Goal: Task Accomplishment & Management: Use online tool/utility

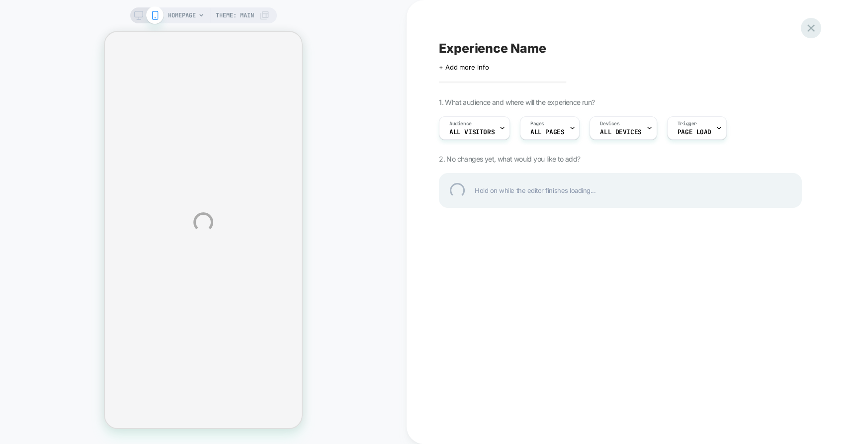
click at [808, 30] on div at bounding box center [811, 28] width 20 height 20
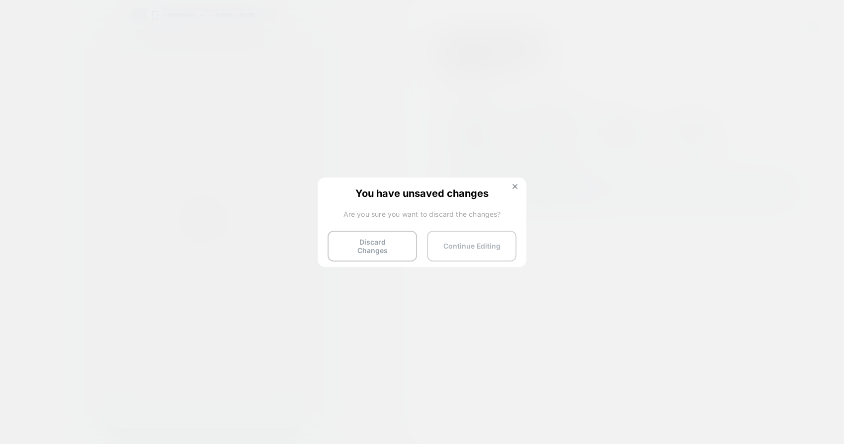
click at [461, 243] on button "Continue Editing" at bounding box center [471, 246] width 89 height 31
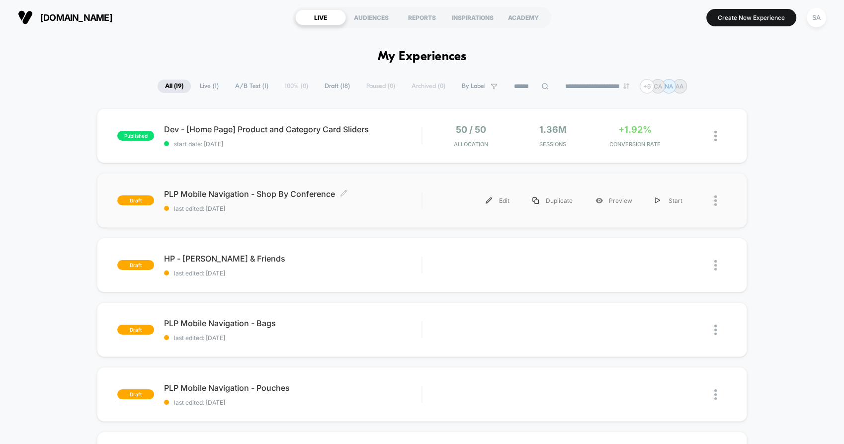
click at [289, 192] on span "PLP Mobile Navigation - Shop By Conference Click to edit experience details" at bounding box center [293, 194] width 258 height 10
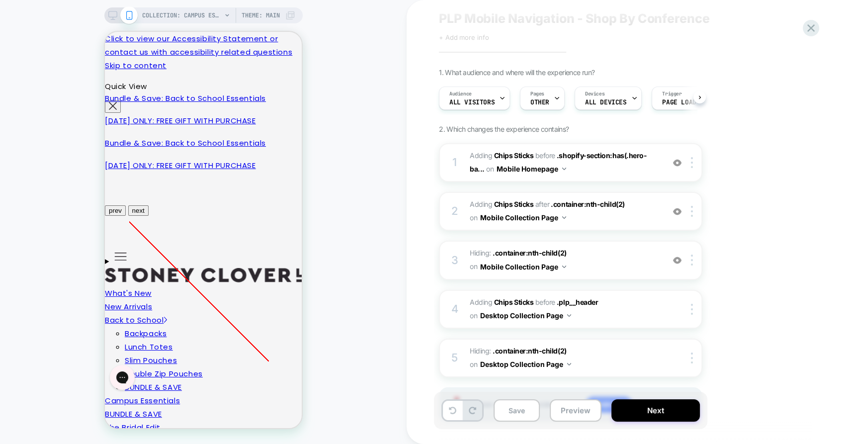
scroll to position [82, 0]
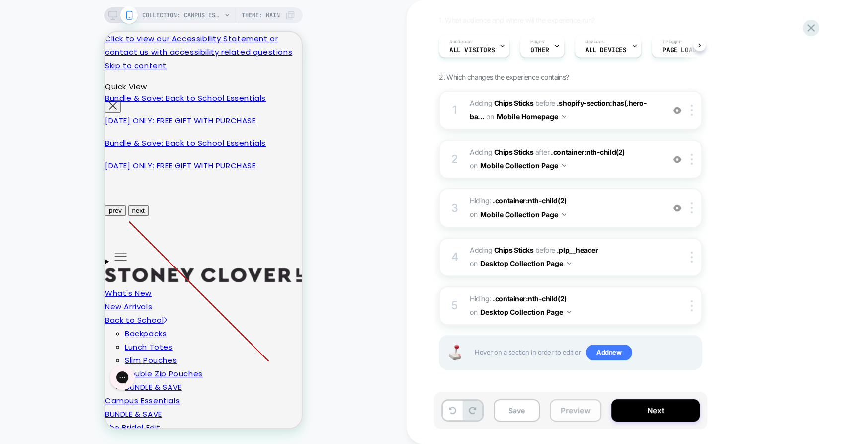
click at [561, 417] on button "Preview" at bounding box center [576, 410] width 52 height 22
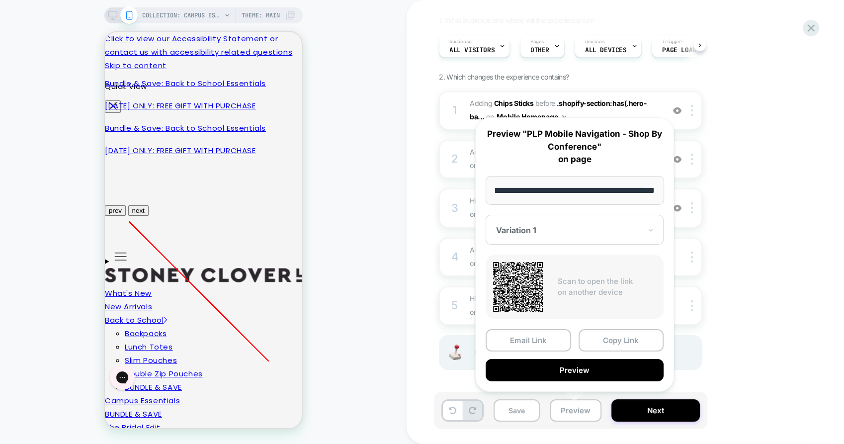
scroll to position [0, 0]
click at [746, 132] on div "1. What audience and where will the experience run? Audience All Visitors Pages…" at bounding box center [620, 205] width 363 height 379
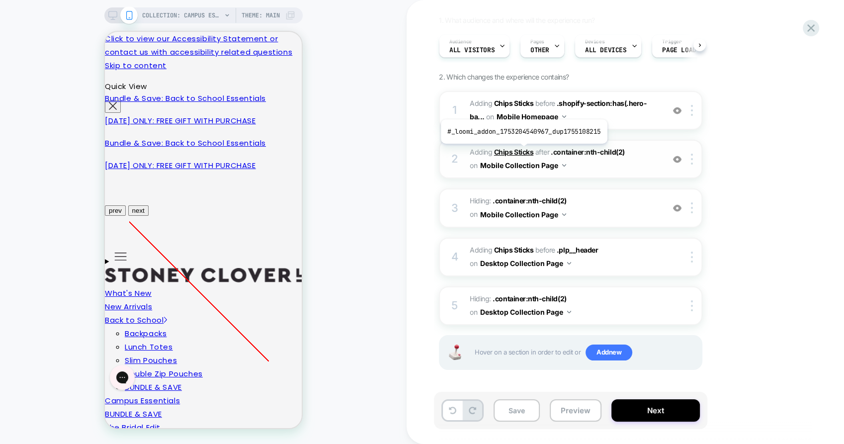
click at [522, 151] on b "Chips Sticks" at bounding box center [513, 152] width 39 height 8
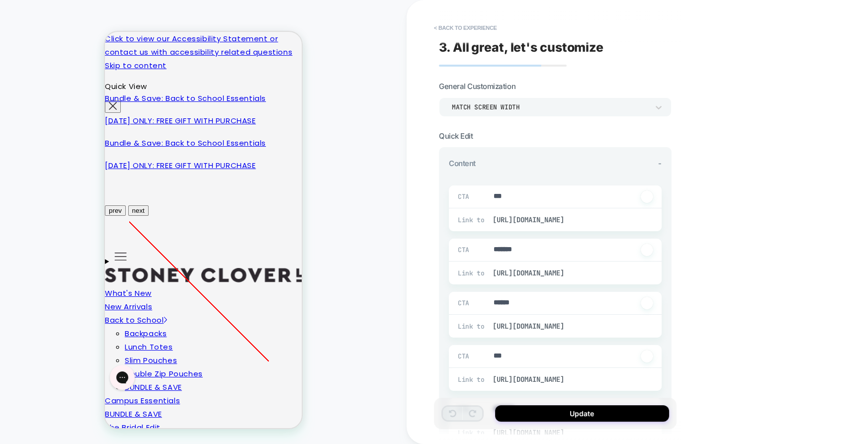
type textarea "*"
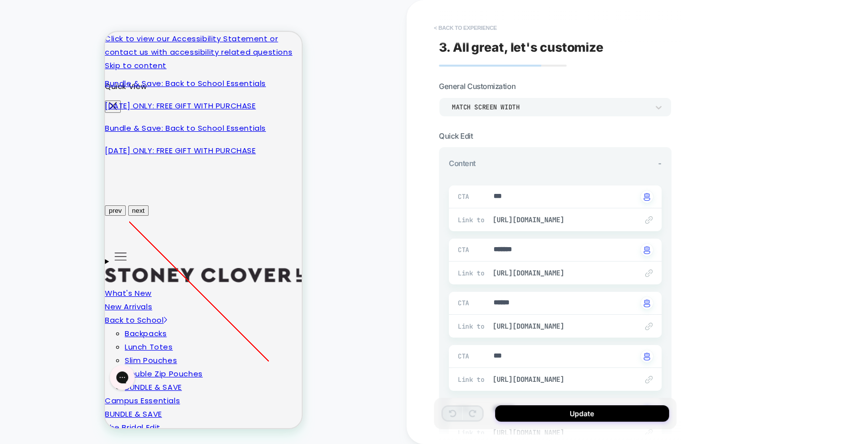
click at [463, 27] on button "< Back to experience" at bounding box center [465, 28] width 73 height 16
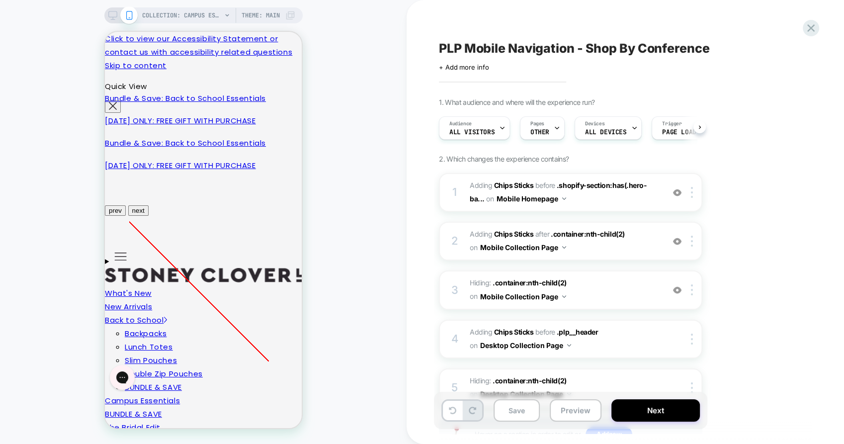
click at [114, 13] on icon at bounding box center [112, 15] width 9 height 9
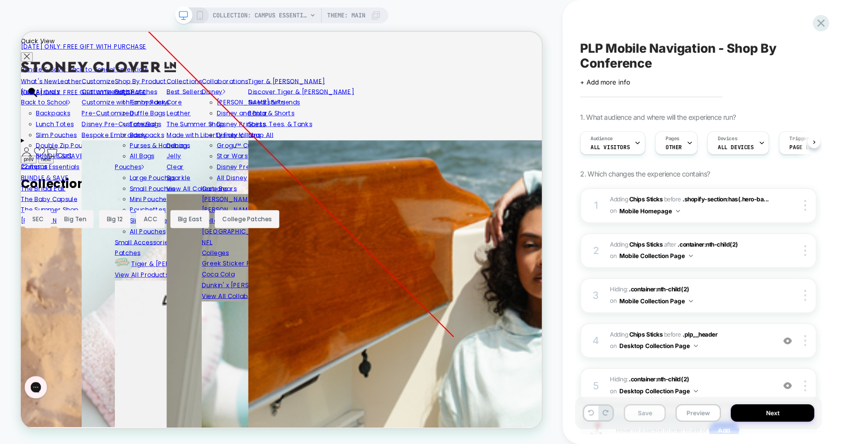
click at [645, 415] on button "Save" at bounding box center [645, 412] width 42 height 17
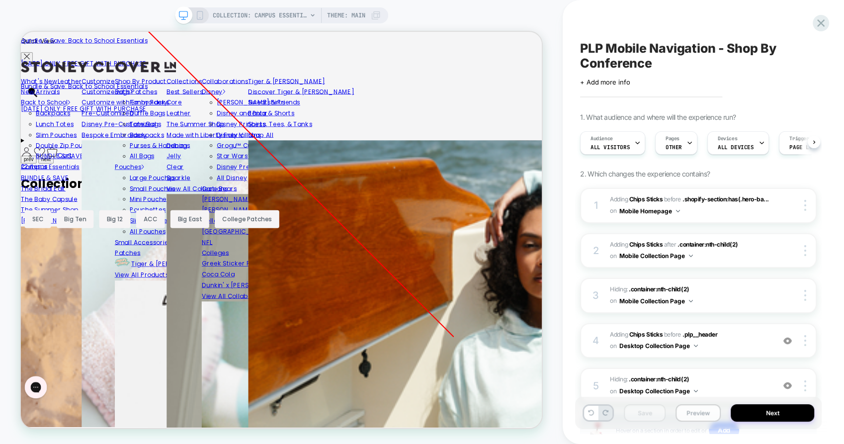
click at [690, 412] on button "Preview" at bounding box center [698, 412] width 45 height 17
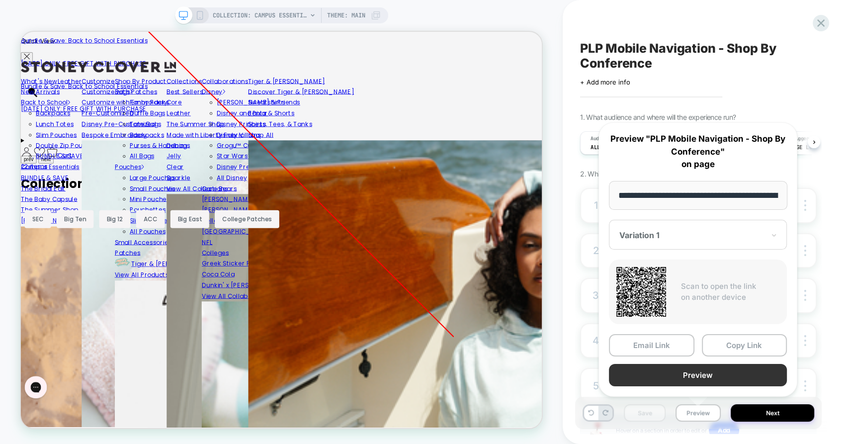
click at [694, 373] on button "Preview" at bounding box center [698, 375] width 178 height 22
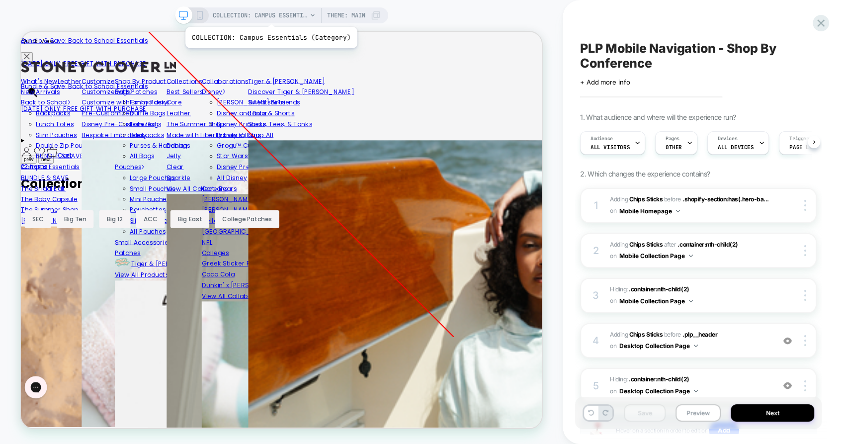
click at [269, 14] on span "COLLECTION: Campus Essentials (Category)" at bounding box center [260, 15] width 94 height 16
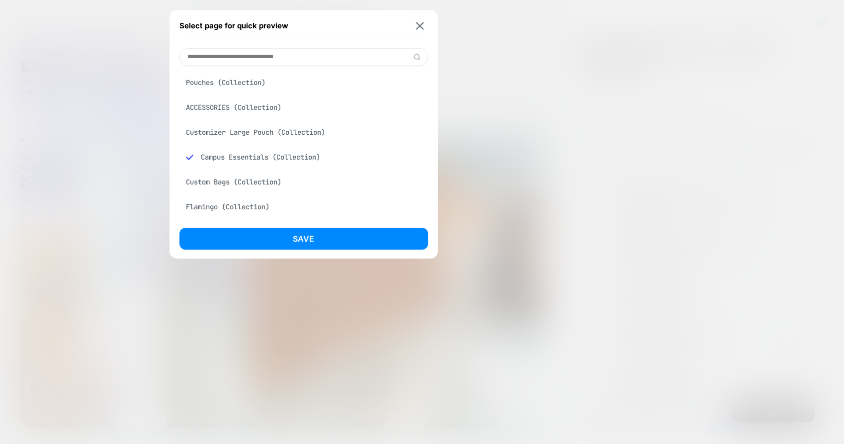
click at [269, 55] on input at bounding box center [303, 56] width 249 height 17
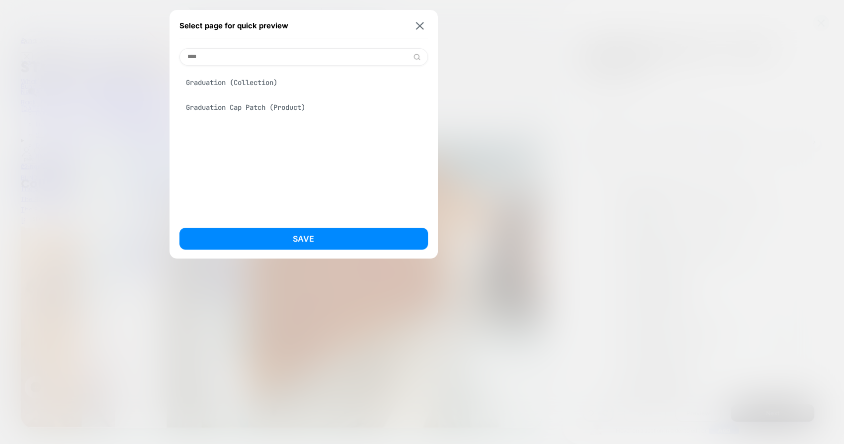
type input "****"
click at [181, 83] on div "Graduation (Collection)" at bounding box center [303, 82] width 249 height 19
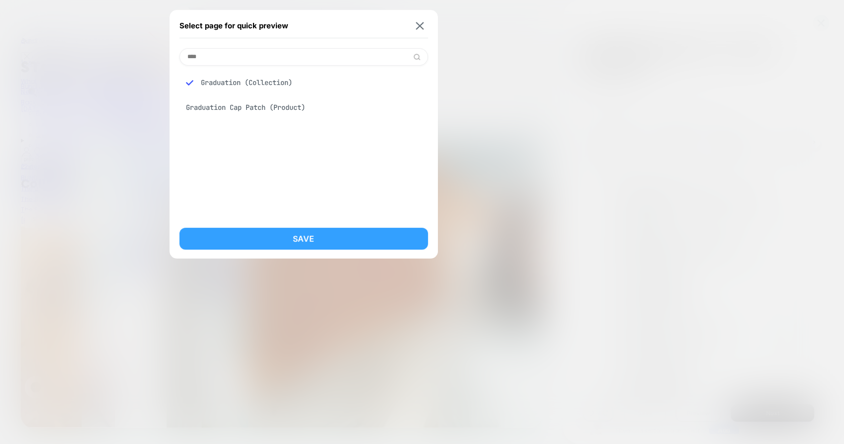
click at [309, 241] on button "Save" at bounding box center [303, 239] width 249 height 22
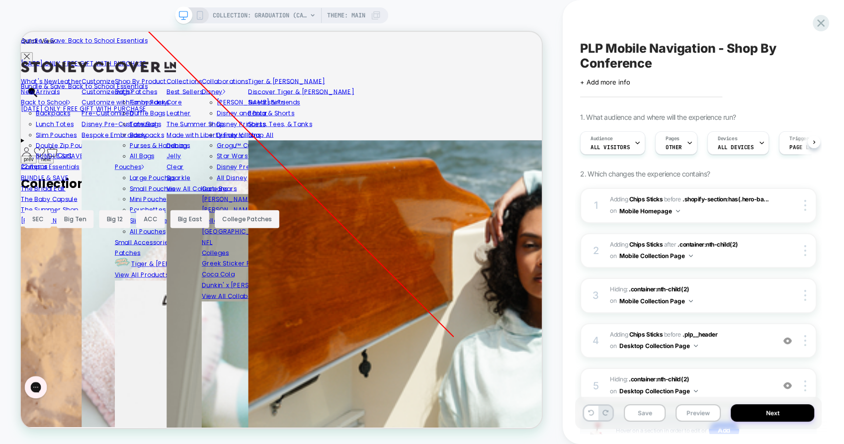
scroll to position [0, 0]
click at [227, 16] on span "COLLECTION: Graduation (Category)" at bounding box center [260, 15] width 94 height 16
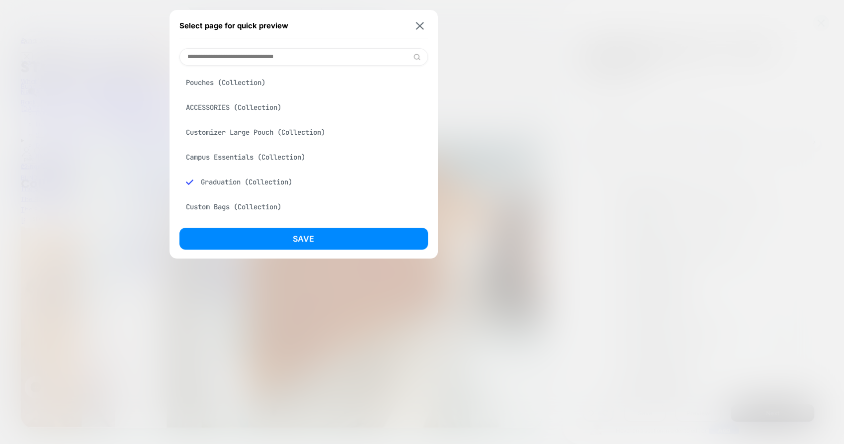
click at [186, 154] on div "Campus Essentials (Collection)" at bounding box center [303, 157] width 249 height 19
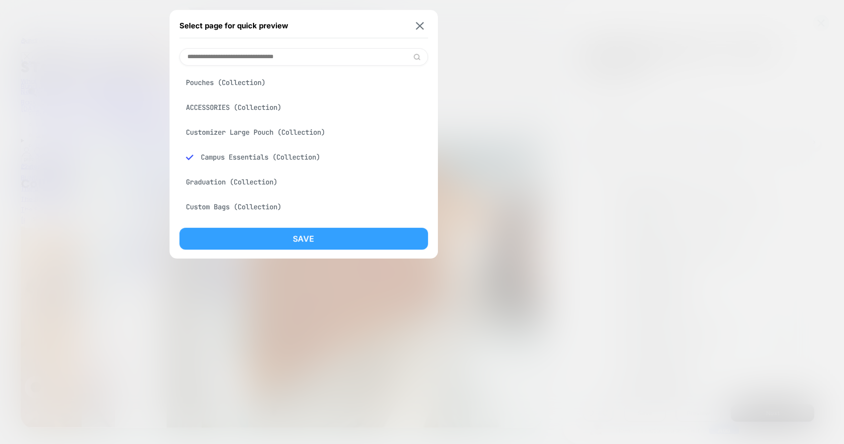
click at [256, 235] on button "Save" at bounding box center [303, 239] width 249 height 22
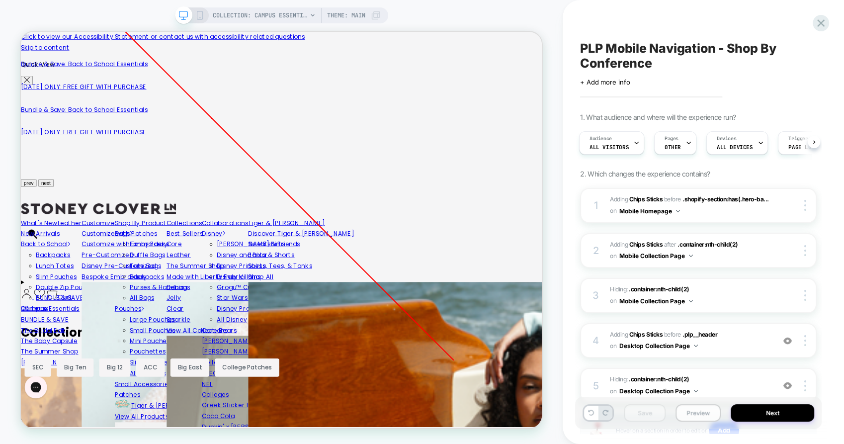
scroll to position [0, 0]
click at [698, 410] on button "Preview" at bounding box center [698, 412] width 45 height 17
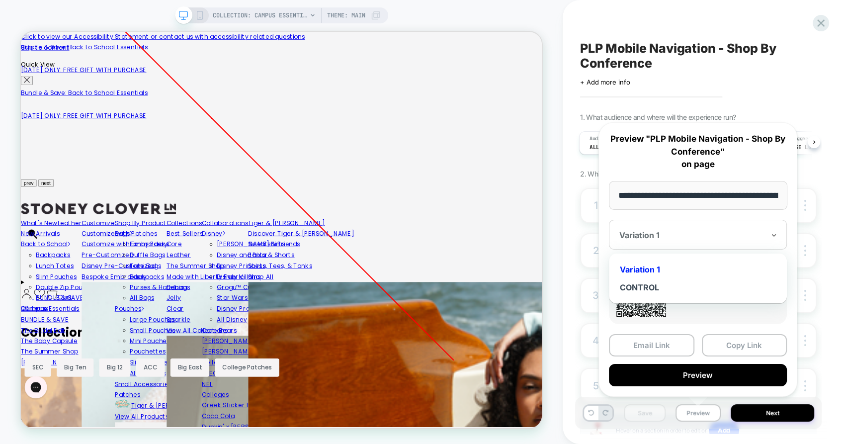
click at [650, 241] on div "Variation 1" at bounding box center [698, 235] width 178 height 30
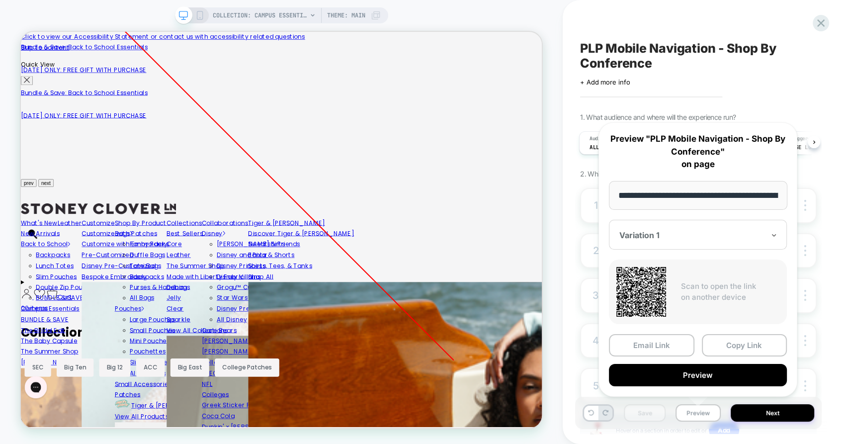
click at [650, 232] on div at bounding box center [692, 235] width 145 height 10
click at [267, 15] on span "COLLECTION: Campus Essentials (Category)" at bounding box center [260, 15] width 94 height 16
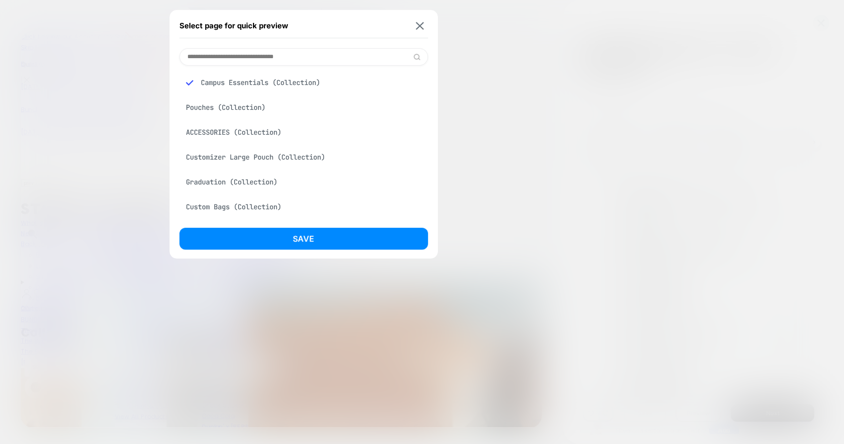
click at [242, 56] on input at bounding box center [303, 56] width 249 height 17
paste input "**********"
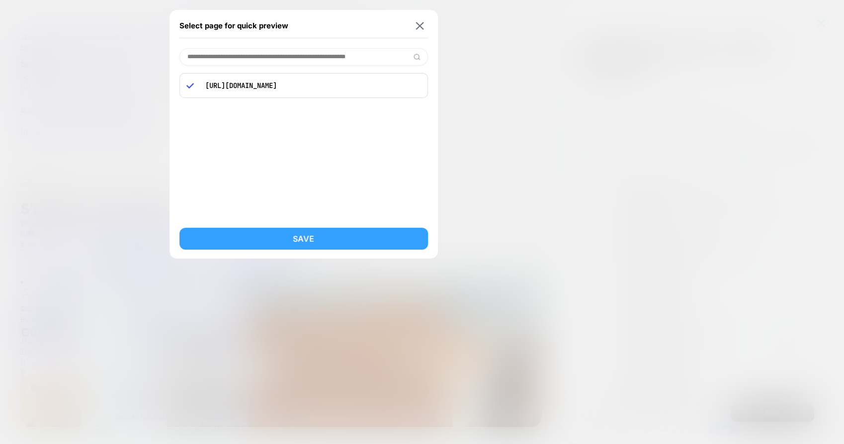
type input "**********"
click at [319, 237] on button "Save" at bounding box center [303, 239] width 249 height 22
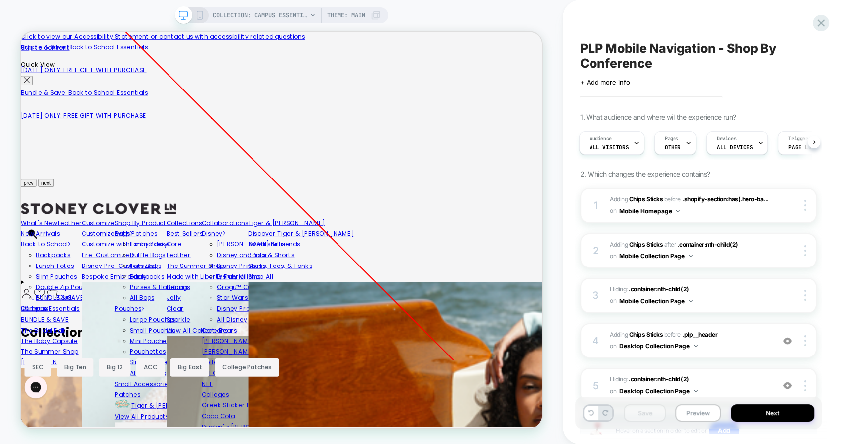
click at [198, 16] on icon at bounding box center [199, 15] width 9 height 9
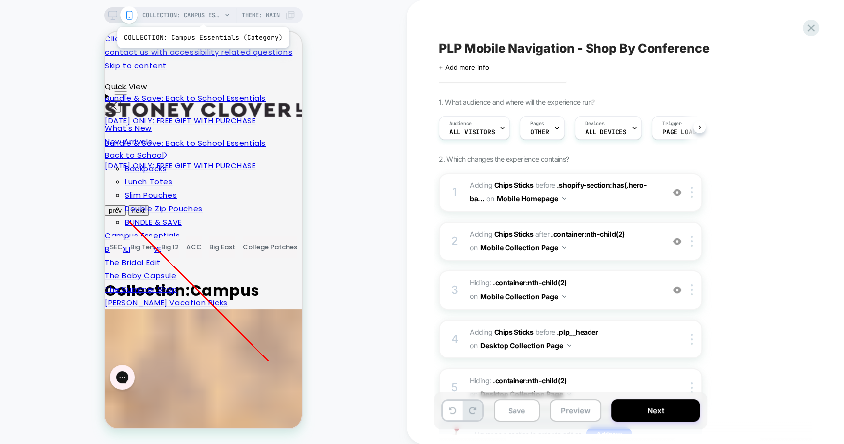
click at [201, 14] on span "COLLECTION: Campus Essentials (Category)" at bounding box center [182, 15] width 80 height 16
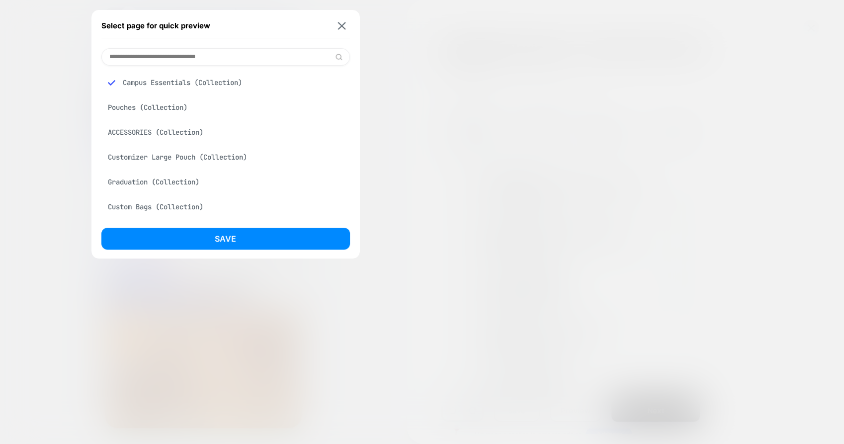
click at [209, 57] on input at bounding box center [225, 56] width 249 height 17
paste input "**********"
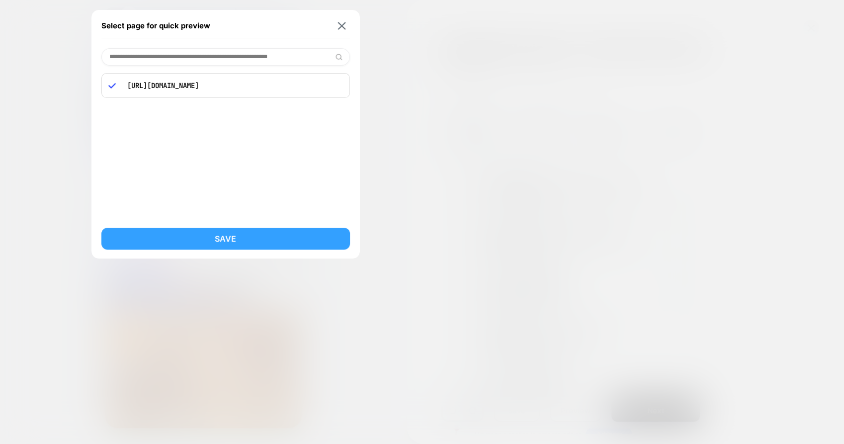
type input "**********"
click at [243, 241] on button "Save" at bounding box center [225, 239] width 249 height 22
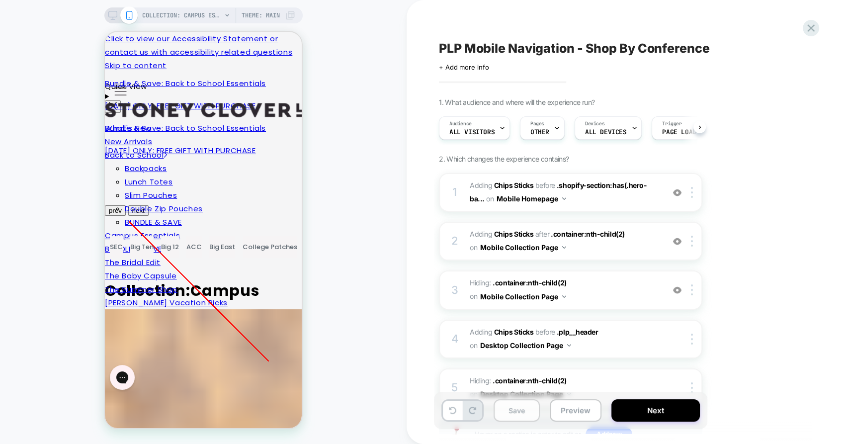
click at [519, 419] on button "Save" at bounding box center [517, 410] width 46 height 22
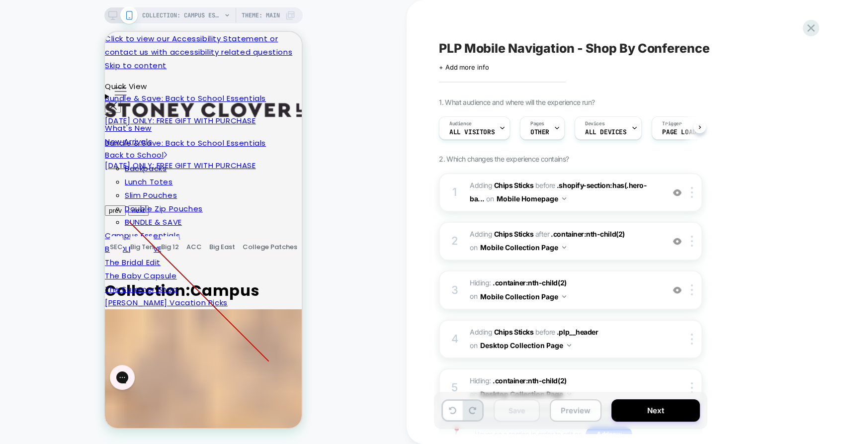
click at [575, 414] on button "Preview" at bounding box center [576, 410] width 52 height 22
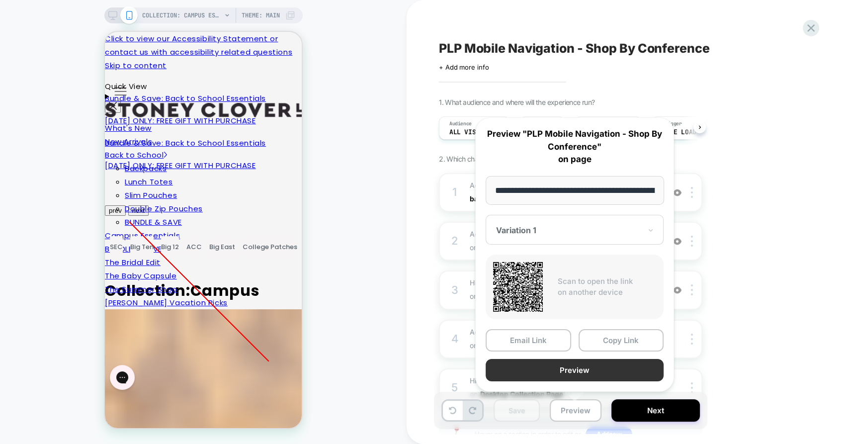
click at [579, 371] on button "Preview" at bounding box center [575, 370] width 178 height 22
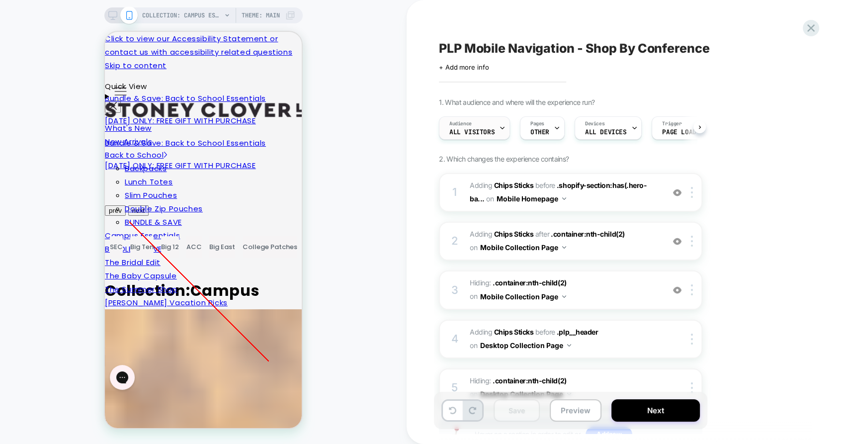
click at [482, 138] on div "Audience All Visitors" at bounding box center [472, 128] width 65 height 22
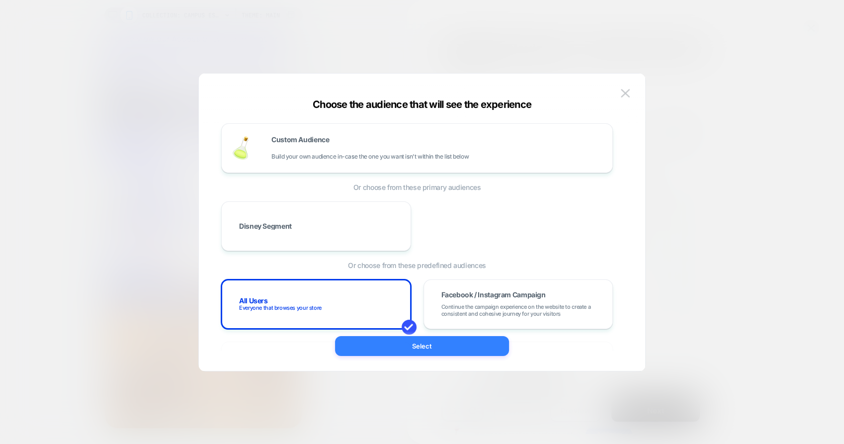
click at [453, 351] on button "Select" at bounding box center [422, 346] width 174 height 20
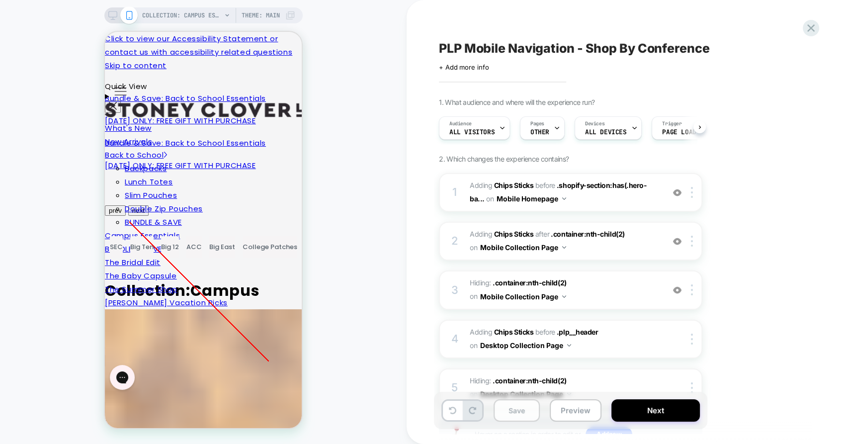
click at [512, 412] on button "Save" at bounding box center [517, 410] width 46 height 22
click at [813, 26] on icon at bounding box center [810, 27] width 7 height 7
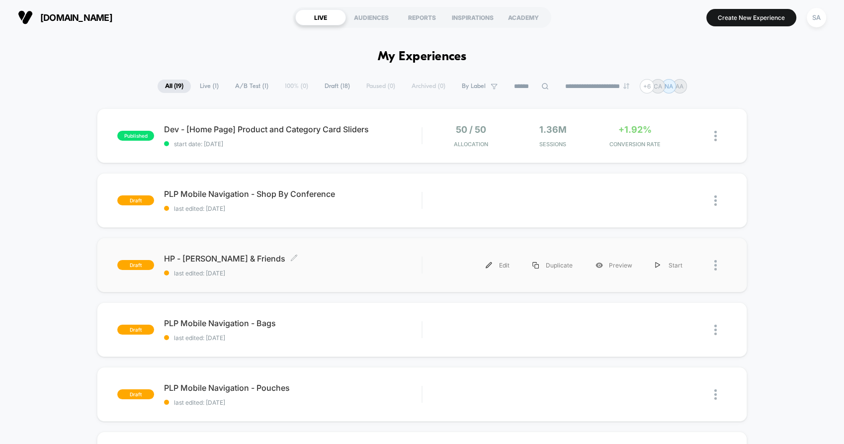
click at [228, 261] on span "HP - [PERSON_NAME] & Friends Click to edit experience details" at bounding box center [293, 259] width 258 height 10
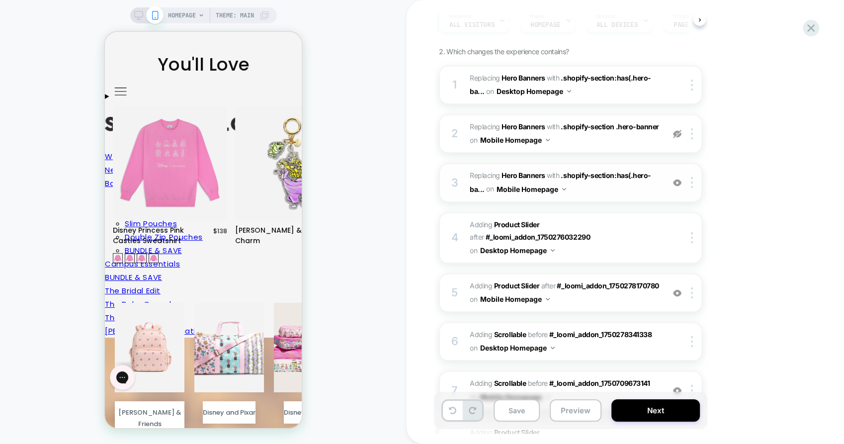
scroll to position [110, 0]
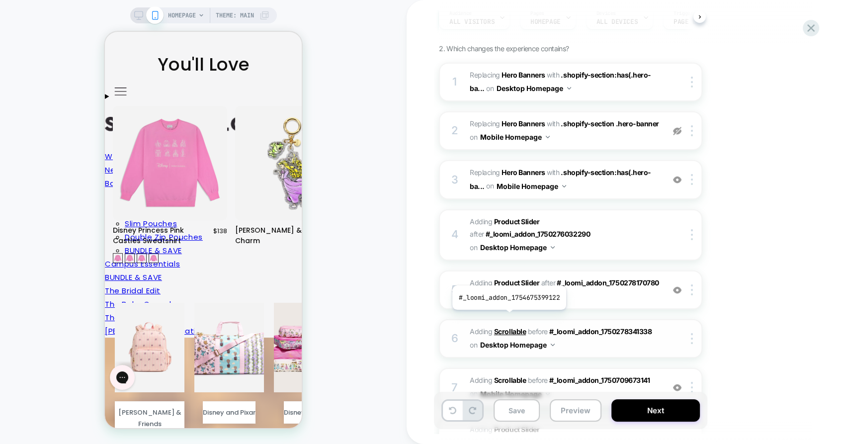
click at [508, 327] on b "Scrollable" at bounding box center [510, 331] width 32 height 8
click at [510, 327] on b "Scrollable" at bounding box center [510, 331] width 32 height 8
click at [598, 325] on span "#_loomi_addon_1754675399122 Adding Scrollable BEFORE #_loomi_addon_175027834133…" at bounding box center [564, 338] width 189 height 27
click at [584, 338] on span "#_loomi_addon_1754675399122 Adding Scrollable BEFORE #_loomi_addon_175027834133…" at bounding box center [564, 338] width 189 height 27
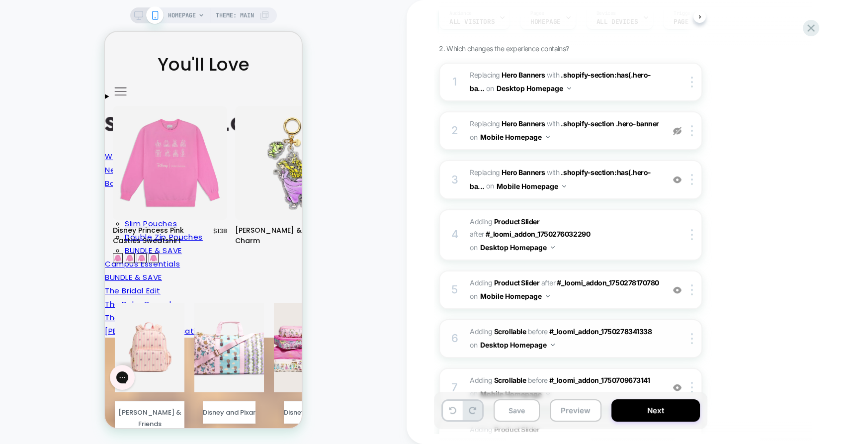
click at [495, 338] on button "Desktop Homepage" at bounding box center [517, 345] width 75 height 14
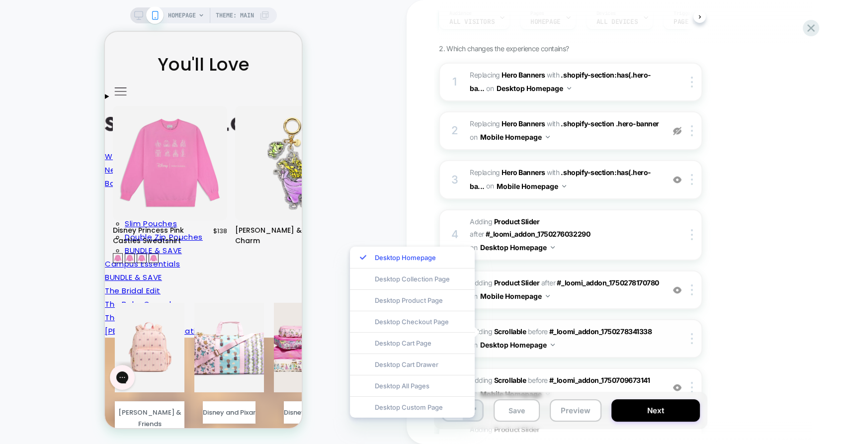
click at [607, 326] on span "#_loomi_addon_1754675399122 Adding Scrollable BEFORE #_loomi_addon_175027834133…" at bounding box center [564, 338] width 189 height 27
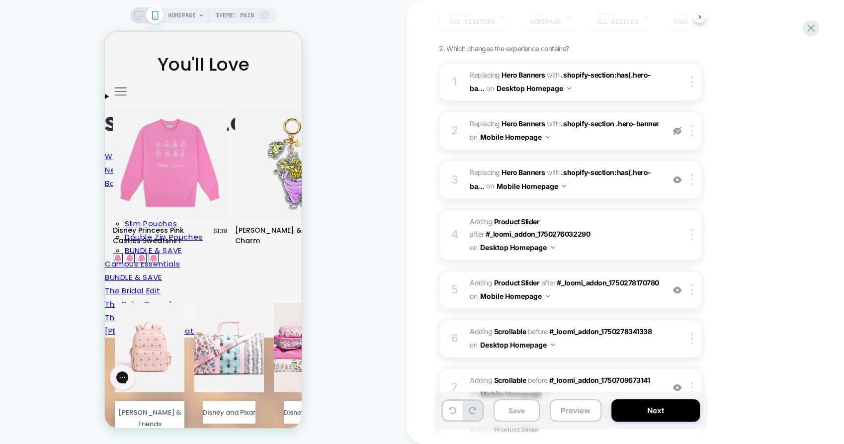
click at [459, 329] on div "6" at bounding box center [455, 339] width 10 height 20
click at [452, 329] on div "6" at bounding box center [455, 339] width 10 height 20
click at [501, 327] on b "Scrollable" at bounding box center [510, 331] width 32 height 8
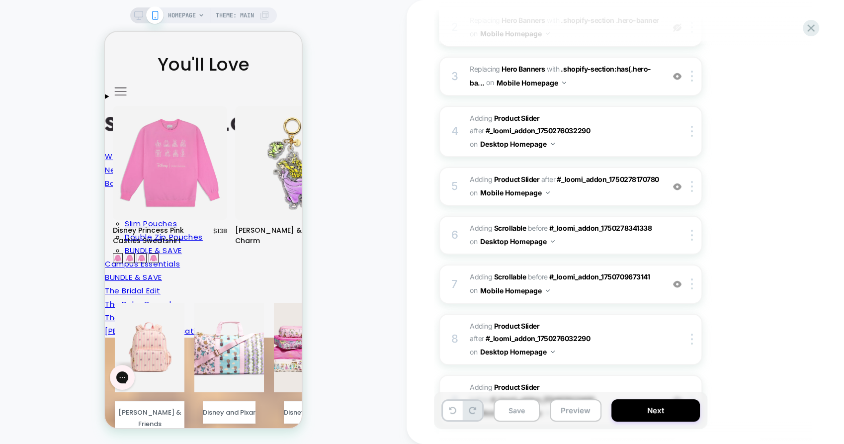
scroll to position [221, 0]
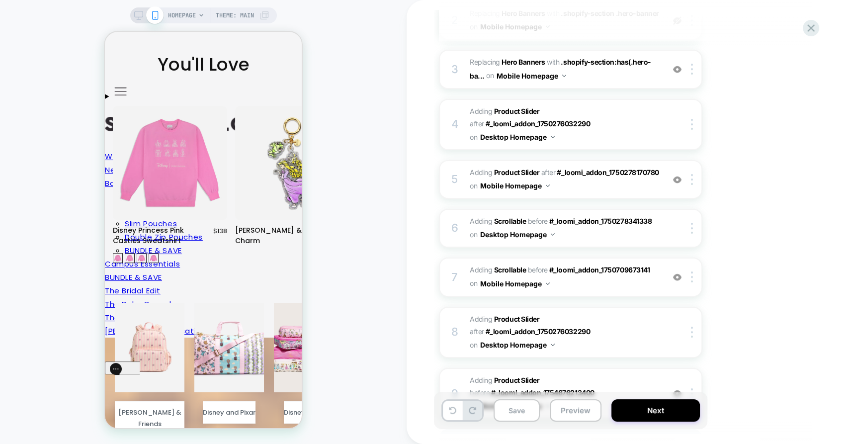
click at [501, 424] on div "Save Preview Next" at bounding box center [570, 410] width 273 height 37
click at [507, 418] on button "Save" at bounding box center [517, 410] width 46 height 22
